Goal: Task Accomplishment & Management: Complete application form

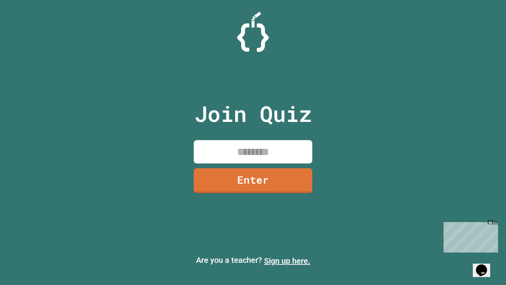
click at [287, 261] on link "Sign up here." at bounding box center [287, 260] width 46 height 9
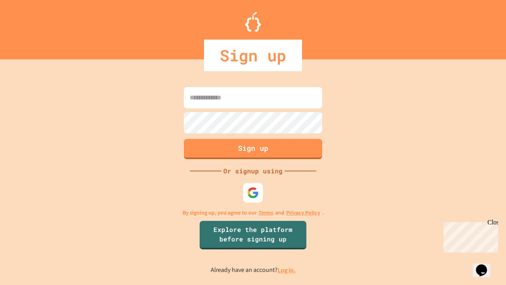
click at [287, 270] on link "Log in." at bounding box center [287, 270] width 18 height 8
